Goal: Information Seeking & Learning: Learn about a topic

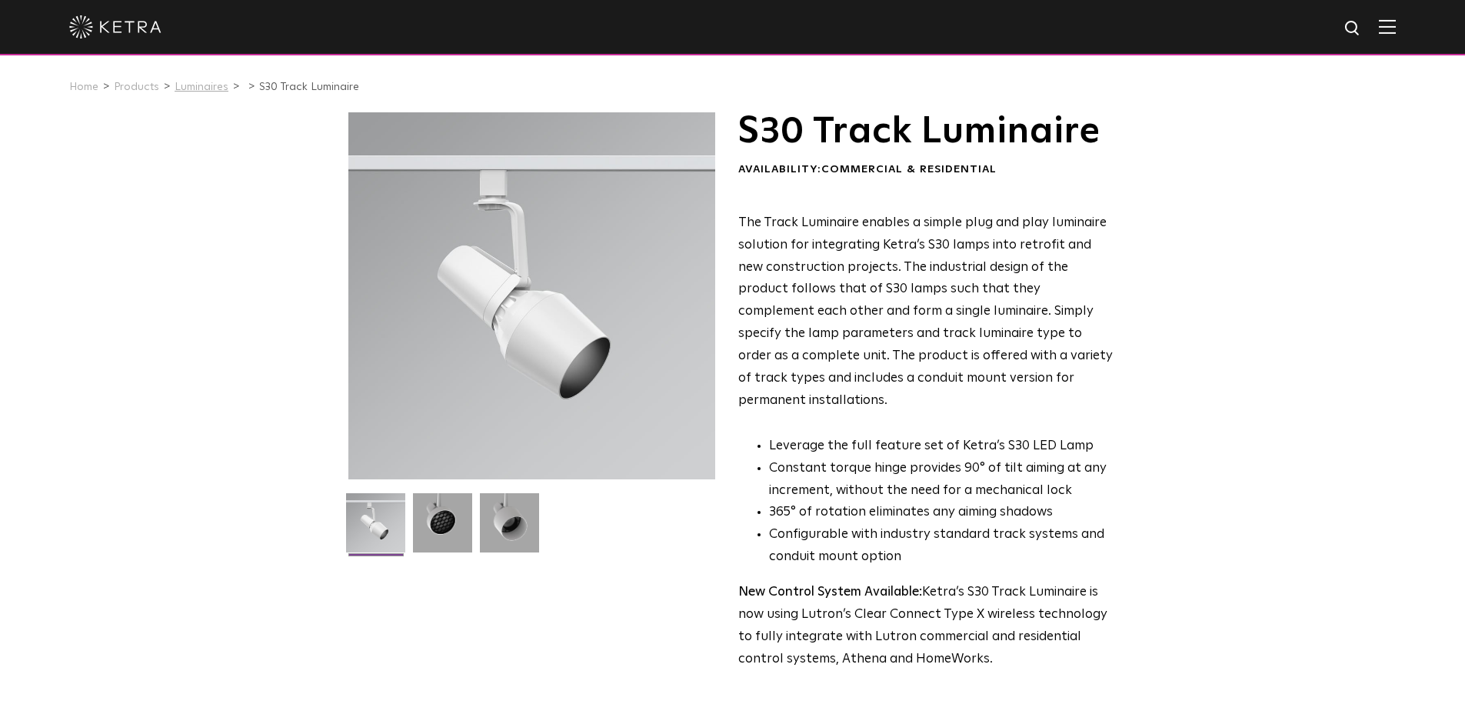
click at [198, 87] on link "Luminaires" at bounding box center [202, 87] width 54 height 11
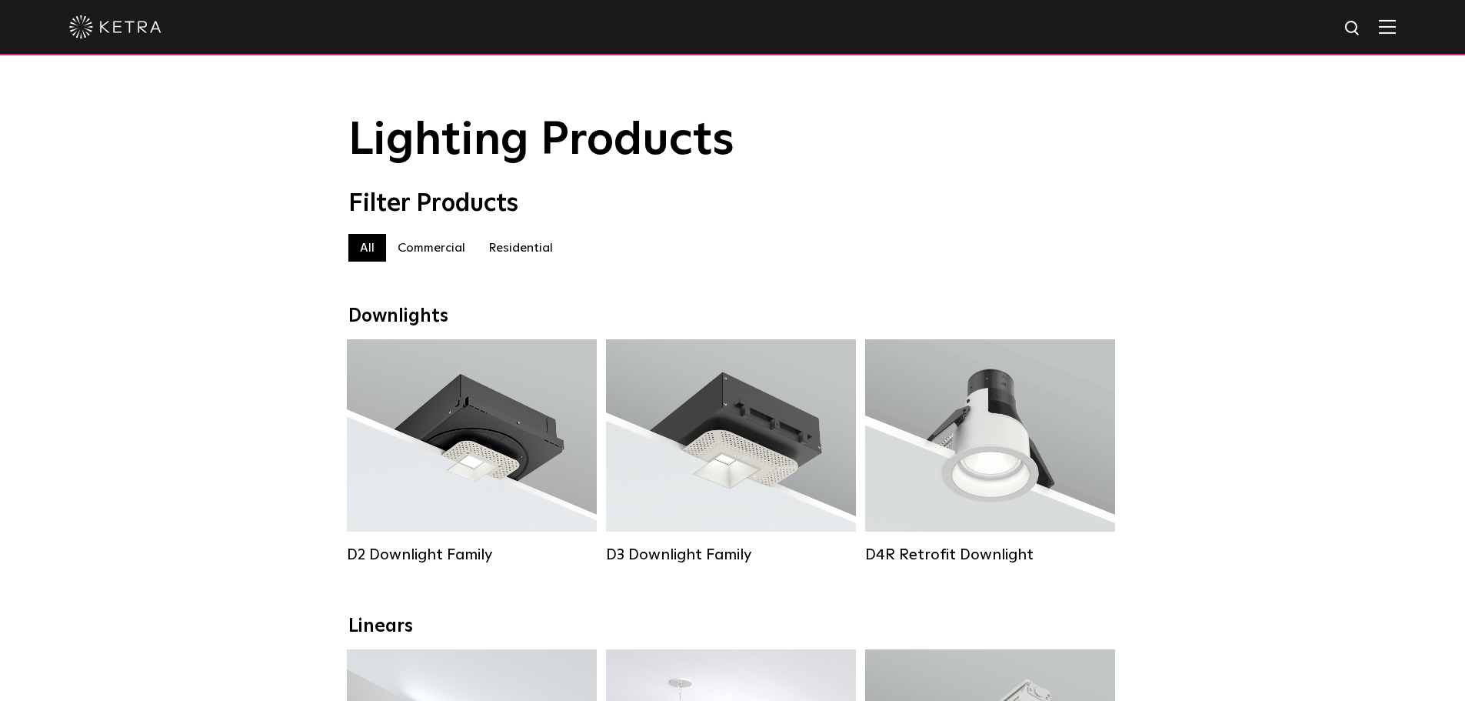
click at [415, 258] on label "Commercial" at bounding box center [431, 248] width 91 height 28
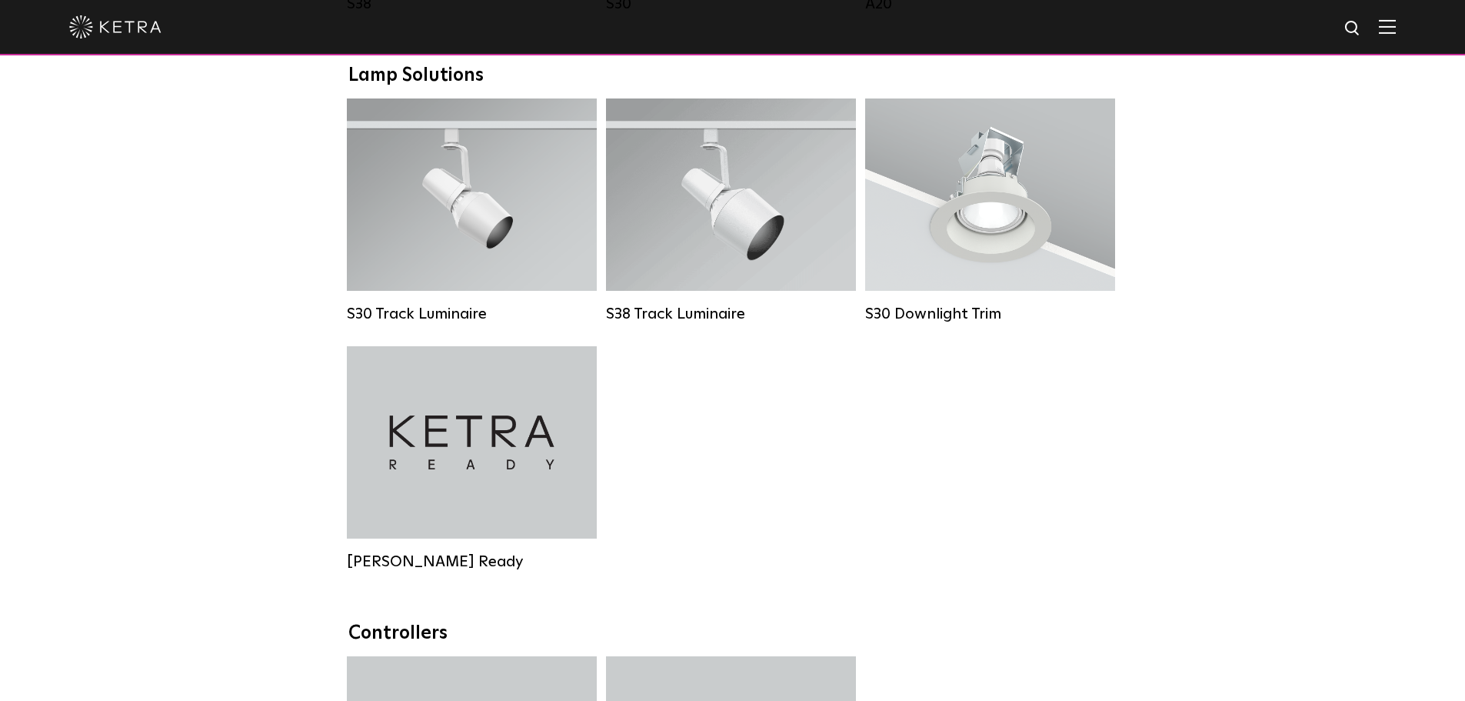
scroll to position [1384, 0]
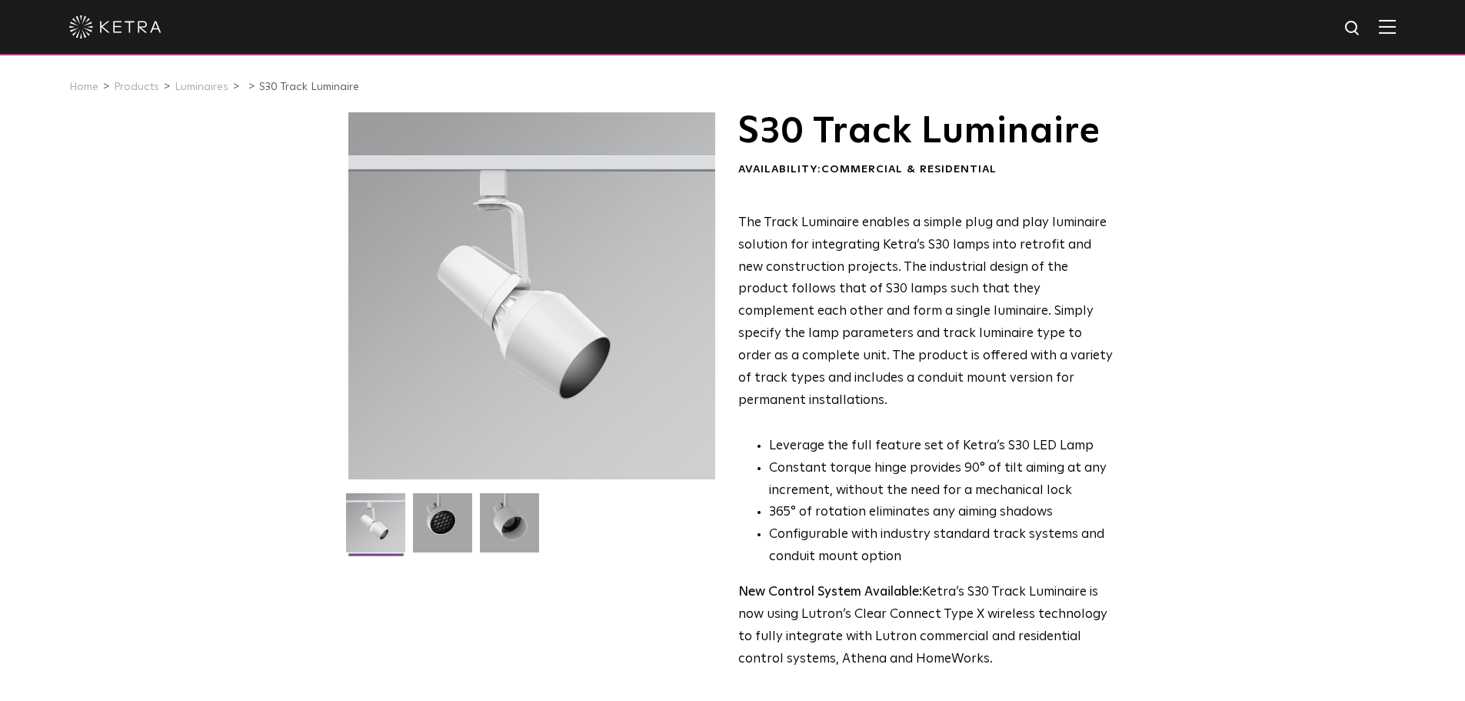
click at [1149, 317] on div "S30 Track Luminaire Availability: Commercial & Residential The Track Luminaire …" at bounding box center [732, 475] width 1465 height 727
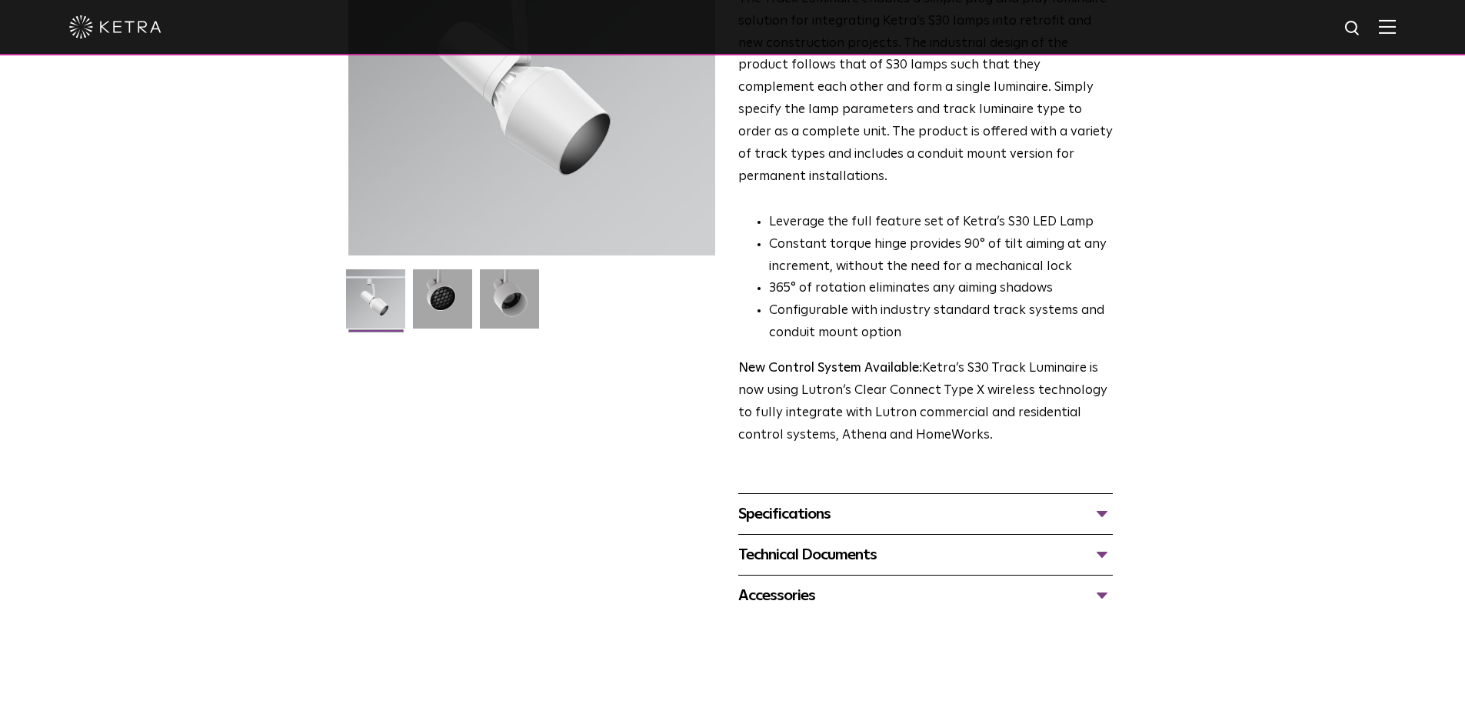
scroll to position [231, 0]
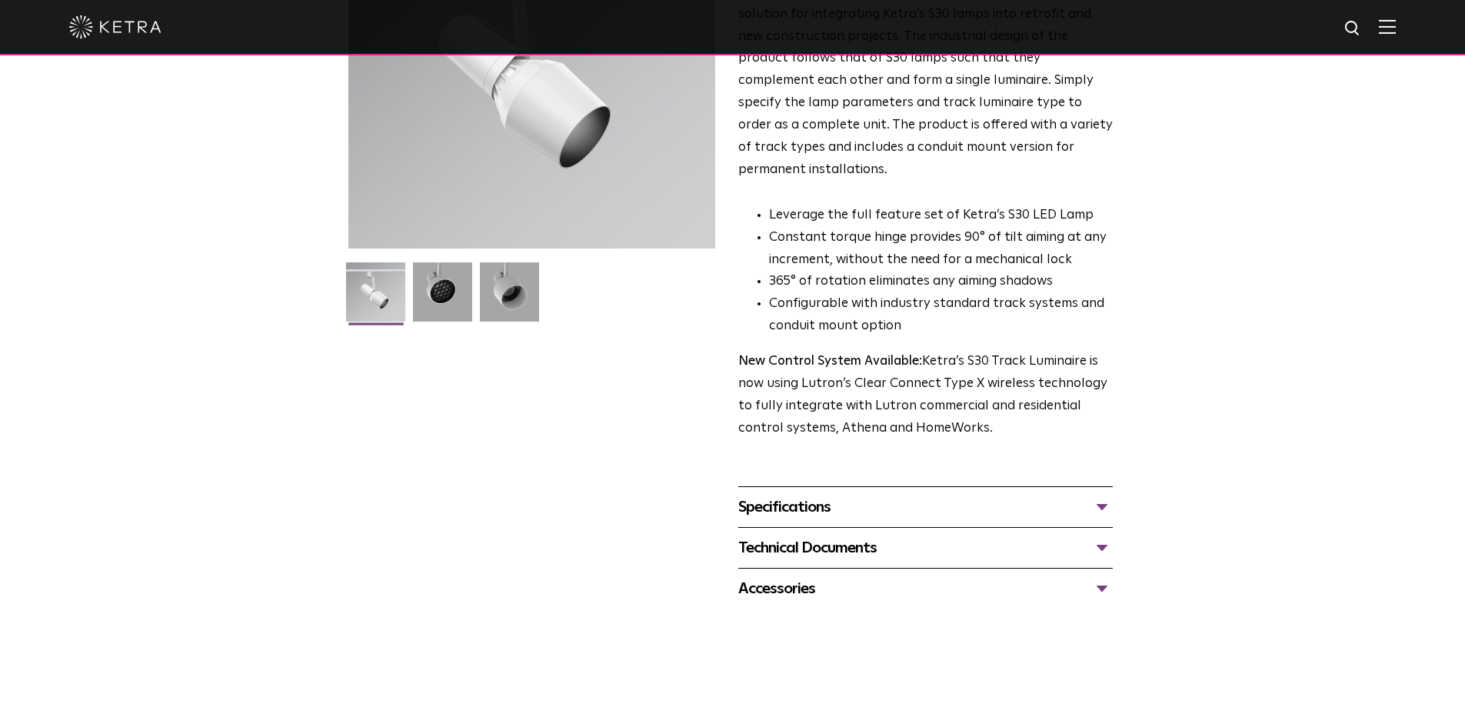
click at [1063, 495] on div "Specifications" at bounding box center [925, 507] width 375 height 25
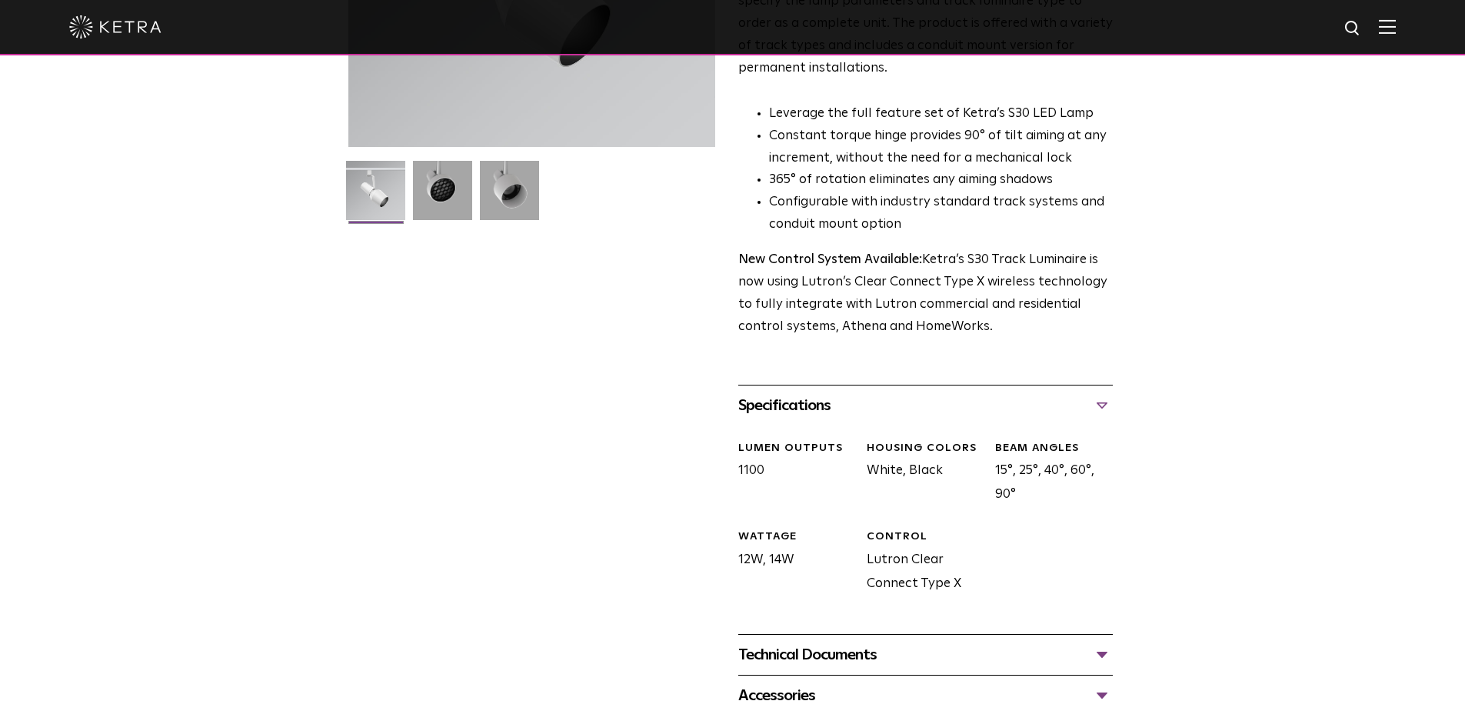
scroll to position [154, 0]
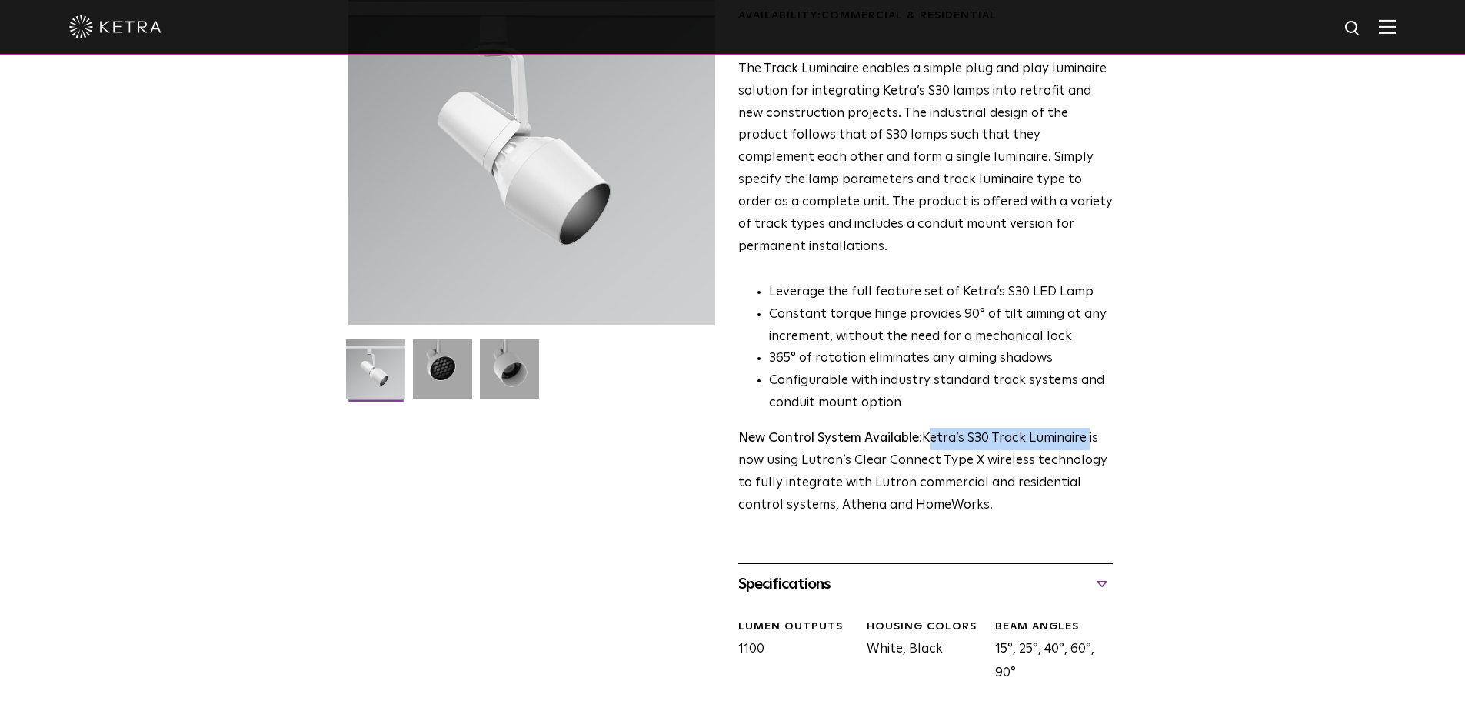
drag, startPoint x: 1086, startPoint y: 417, endPoint x: 924, endPoint y: 419, distance: 161.5
click at [924, 428] on p "New Control System Available: Ketra’s S30 Track Luminaire is now using Lutron’s…" at bounding box center [925, 472] width 375 height 89
copy p "Ketra’s S30 Track Luminaire"
